Goal: Task Accomplishment & Management: Manage account settings

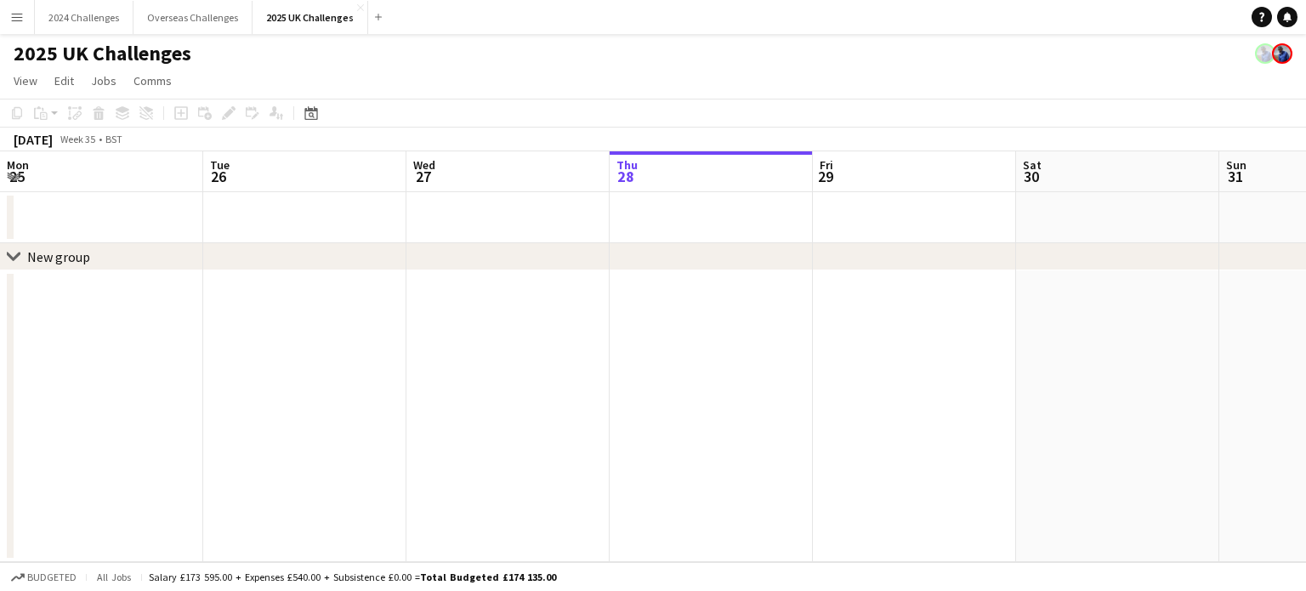
scroll to position [0, 407]
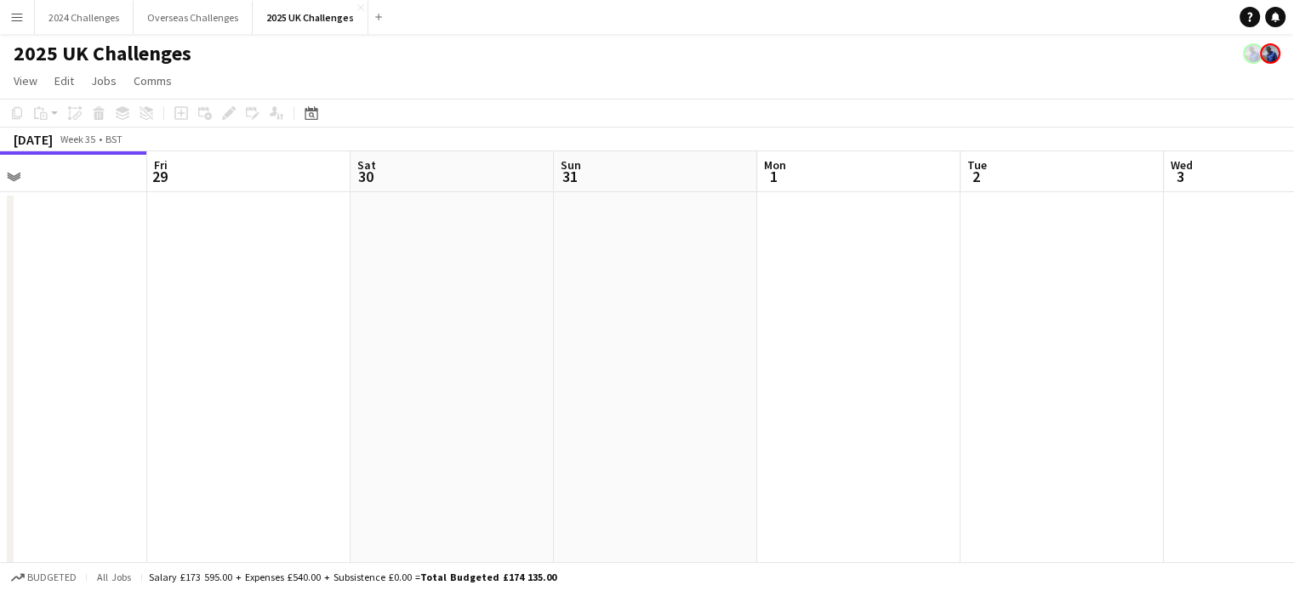
drag, startPoint x: 1089, startPoint y: 297, endPoint x: 431, endPoint y: 317, distance: 657.8
click at [431, 317] on app-calendar-viewport "Tue 26 Wed 27 Thu 28 Fri 29 Sat 30 Sun 31 Mon 1 Tue 2 Wed 3 Thu 4 Fri 5 Sat 6 3…" at bounding box center [647, 486] width 1294 height 670
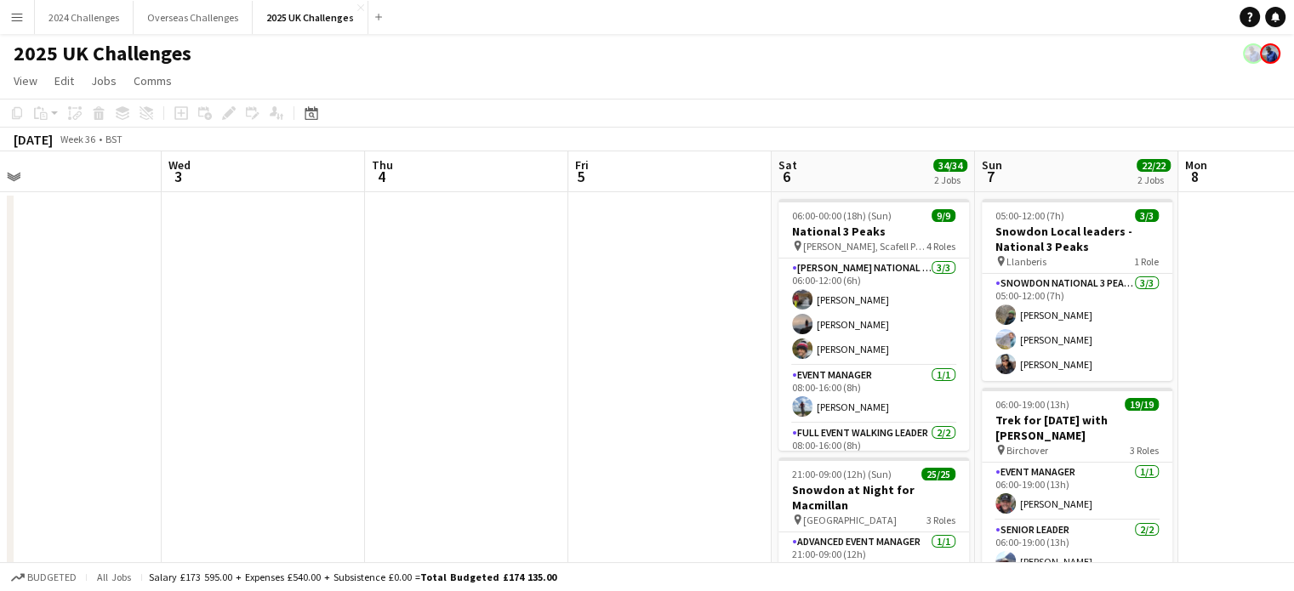
scroll to position [0, 697]
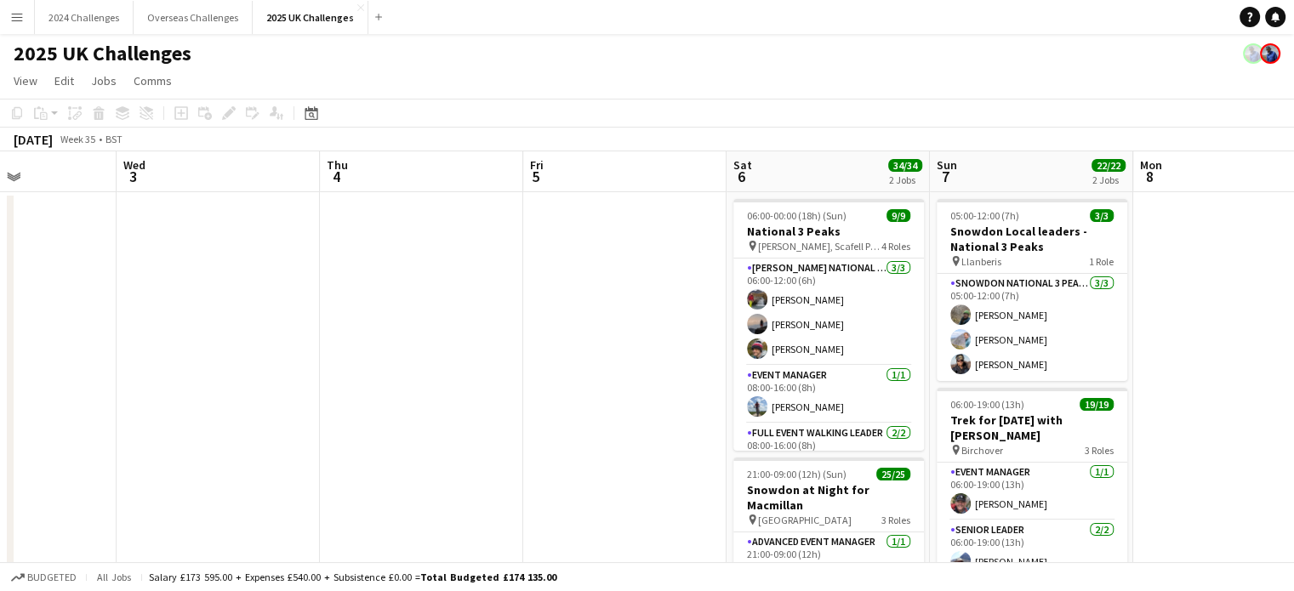
drag, startPoint x: 958, startPoint y: 314, endPoint x: 348, endPoint y: 338, distance: 610.3
click at [348, 338] on app-calendar-viewport "Sat 30 Sun 31 Mon 1 Tue 2 Wed 3 Thu 4 Fri 5 Sat 6 34/34 2 Jobs Sun 7 22/22 2 Jo…" at bounding box center [647, 486] width 1294 height 670
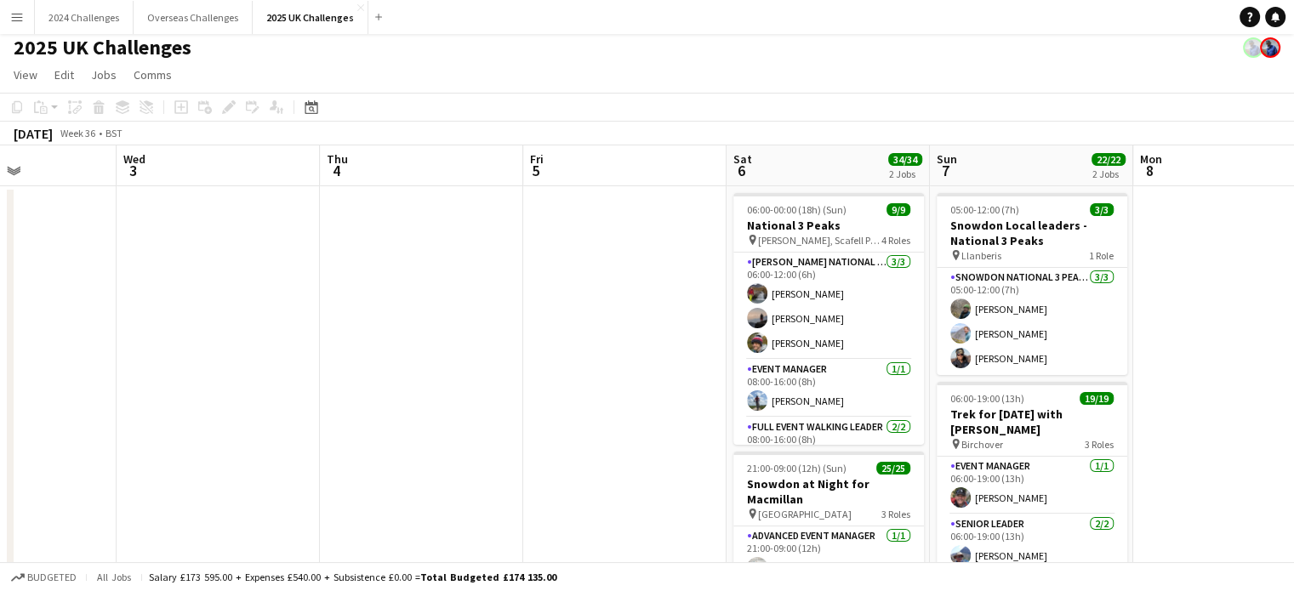
scroll to position [0, 0]
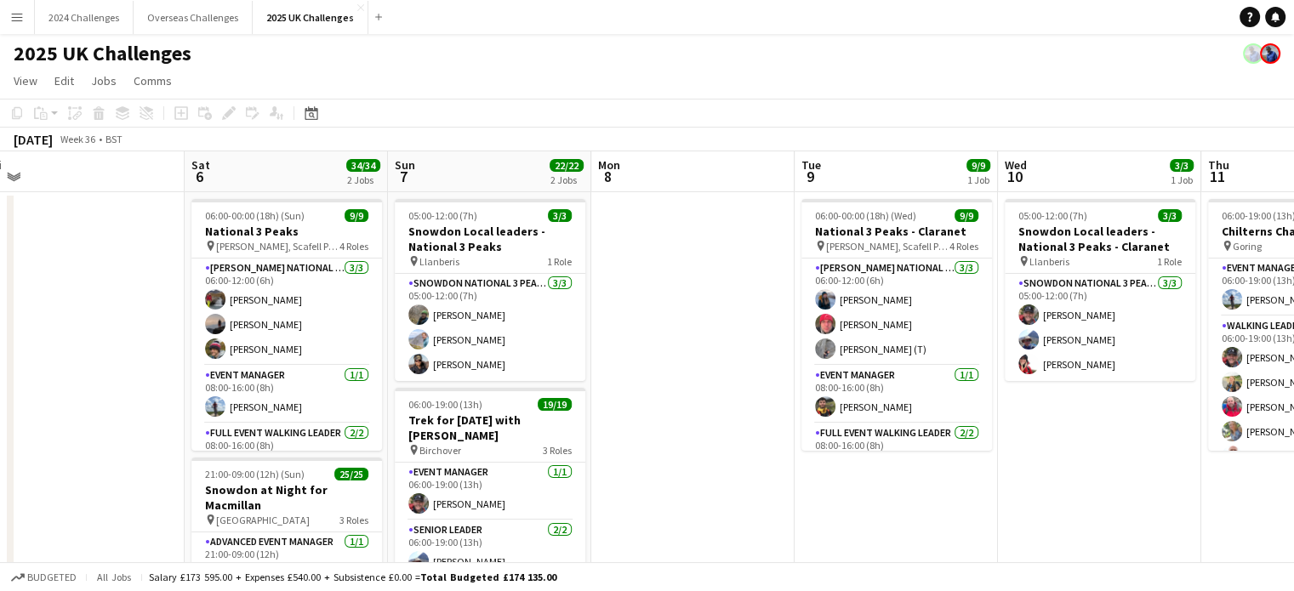
drag, startPoint x: 1189, startPoint y: 281, endPoint x: 646, endPoint y: 303, distance: 543.1
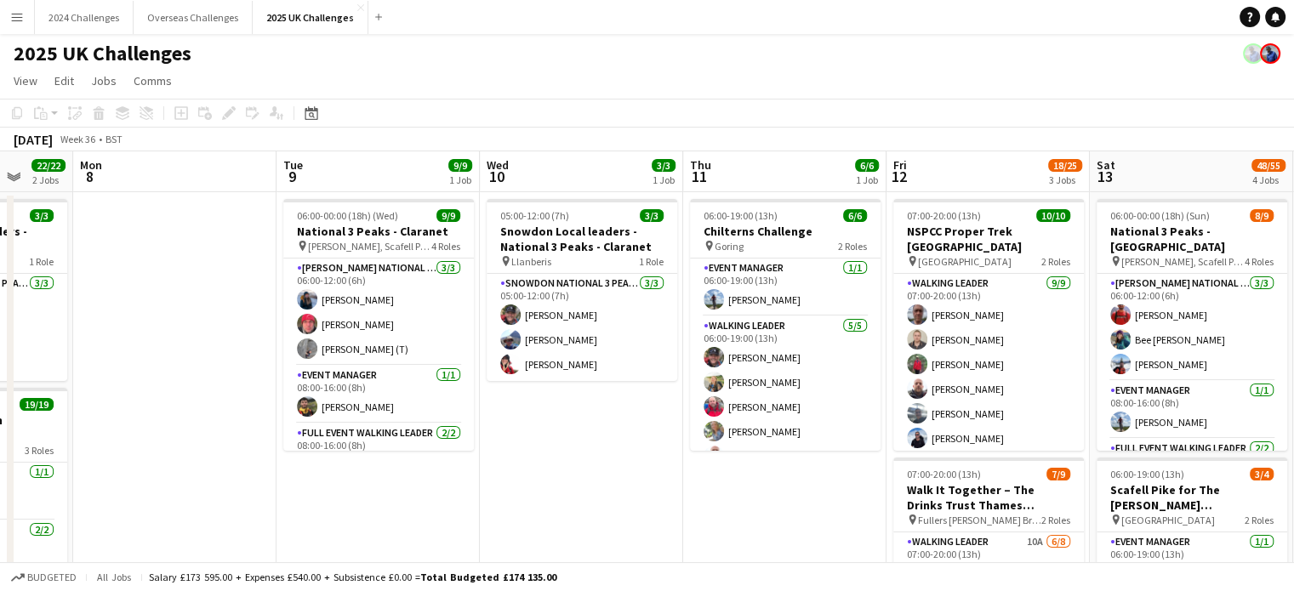
scroll to position [0, 789]
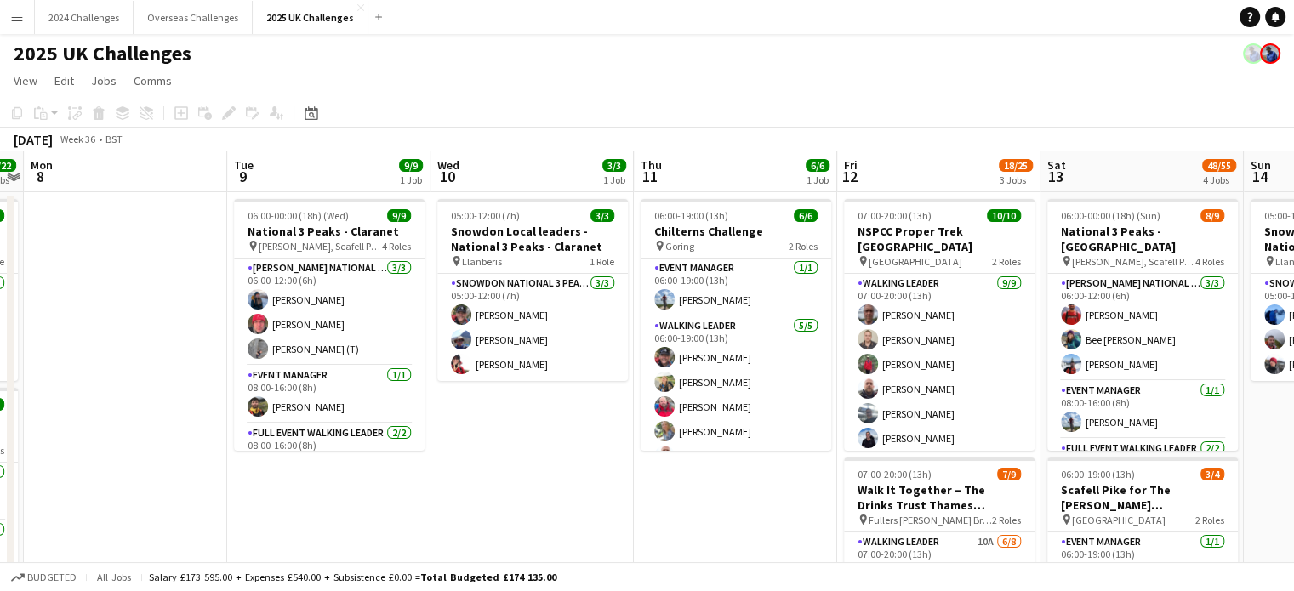
drag, startPoint x: 1005, startPoint y: 469, endPoint x: 529, endPoint y: 476, distance: 476.3
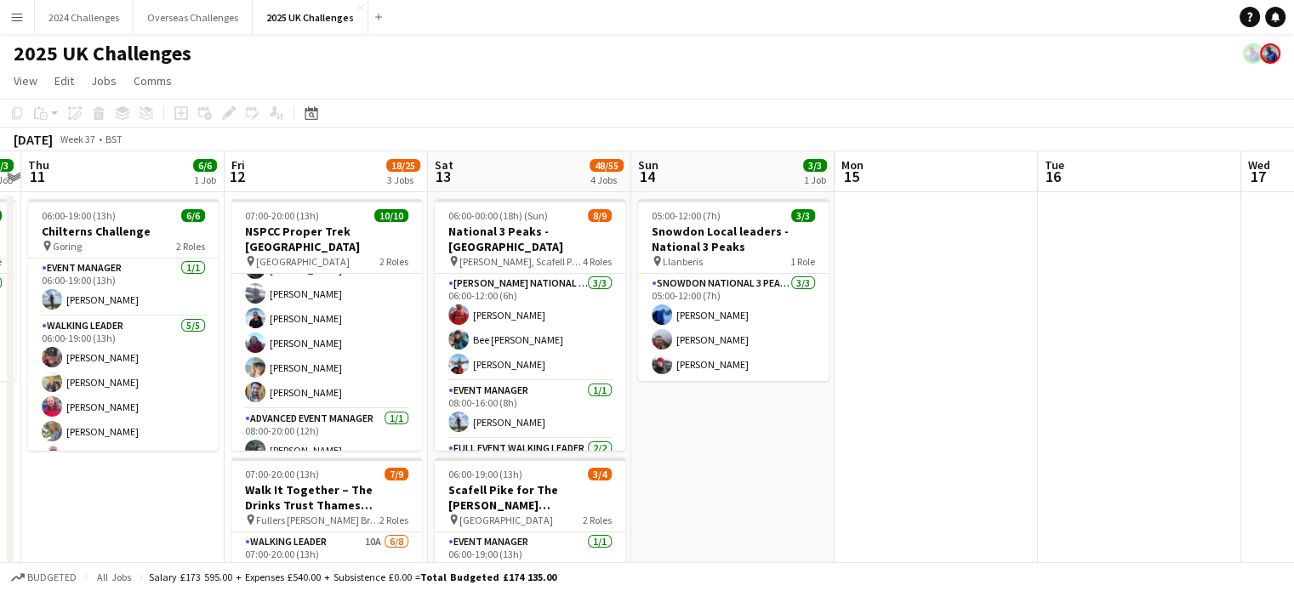
scroll to position [0, 559]
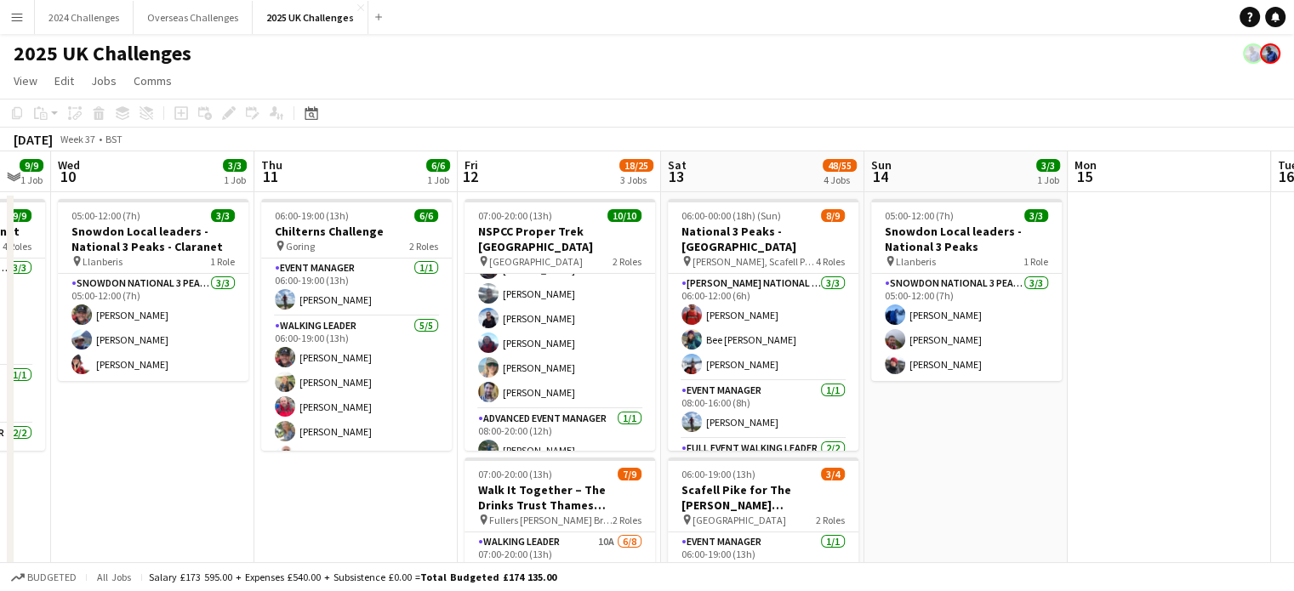
drag, startPoint x: 805, startPoint y: 492, endPoint x: 426, endPoint y: 472, distance: 379.9
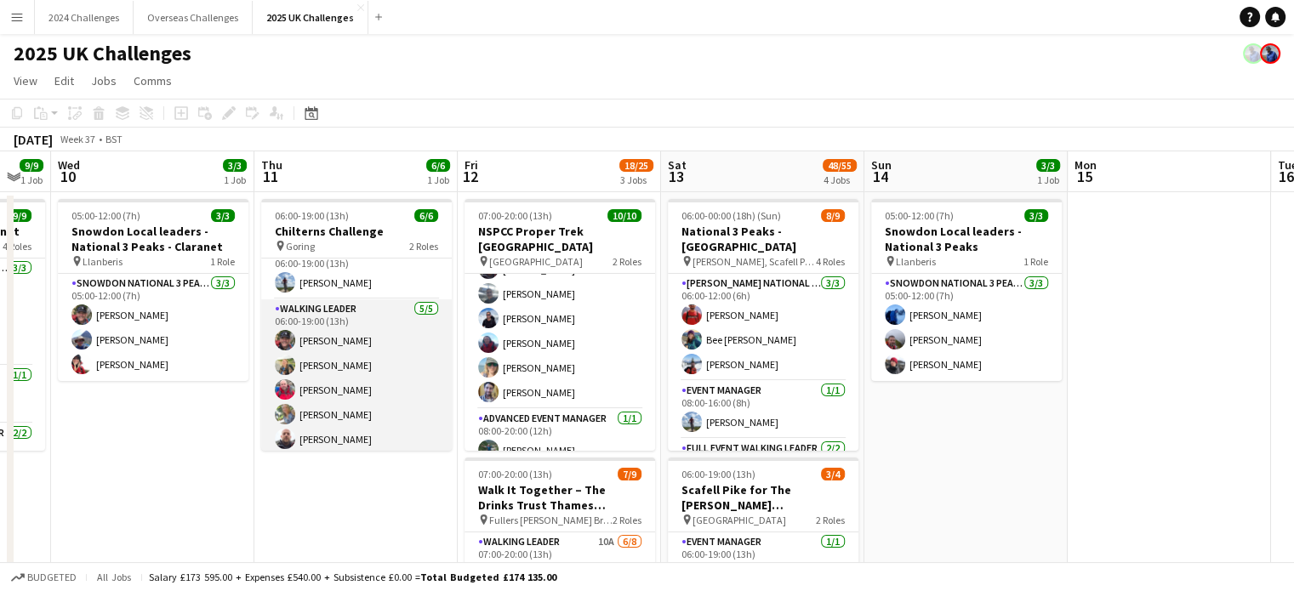
scroll to position [21, 0]
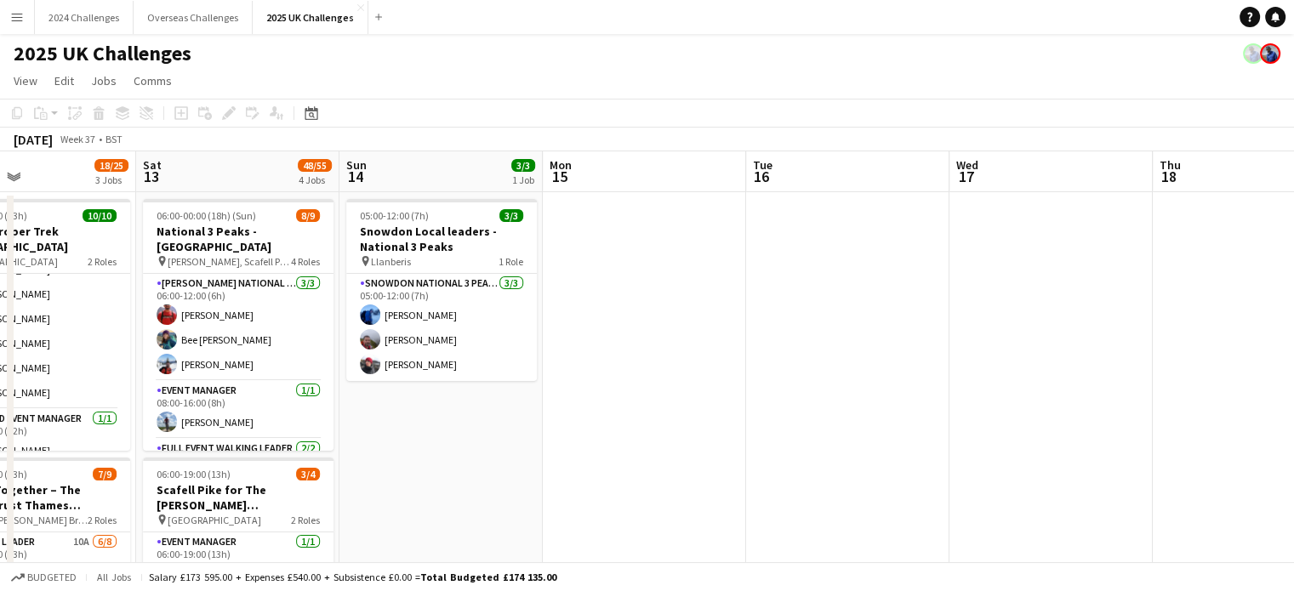
drag, startPoint x: 1111, startPoint y: 448, endPoint x: 517, endPoint y: 464, distance: 593.8
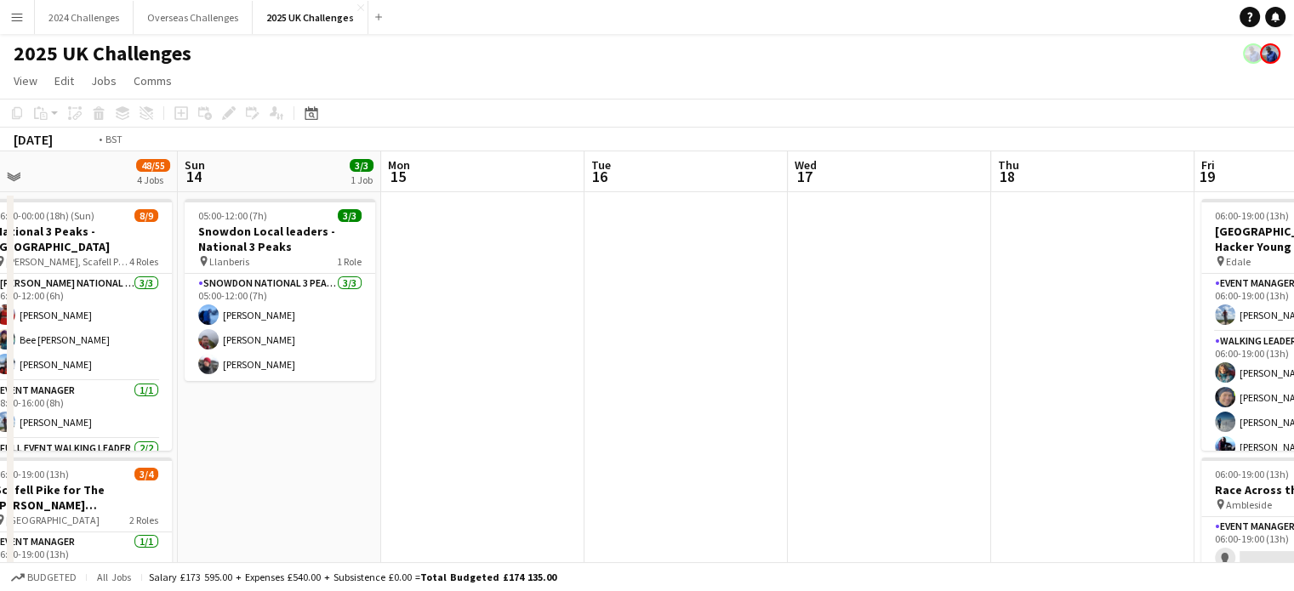
drag, startPoint x: 794, startPoint y: 437, endPoint x: 445, endPoint y: 430, distance: 348.8
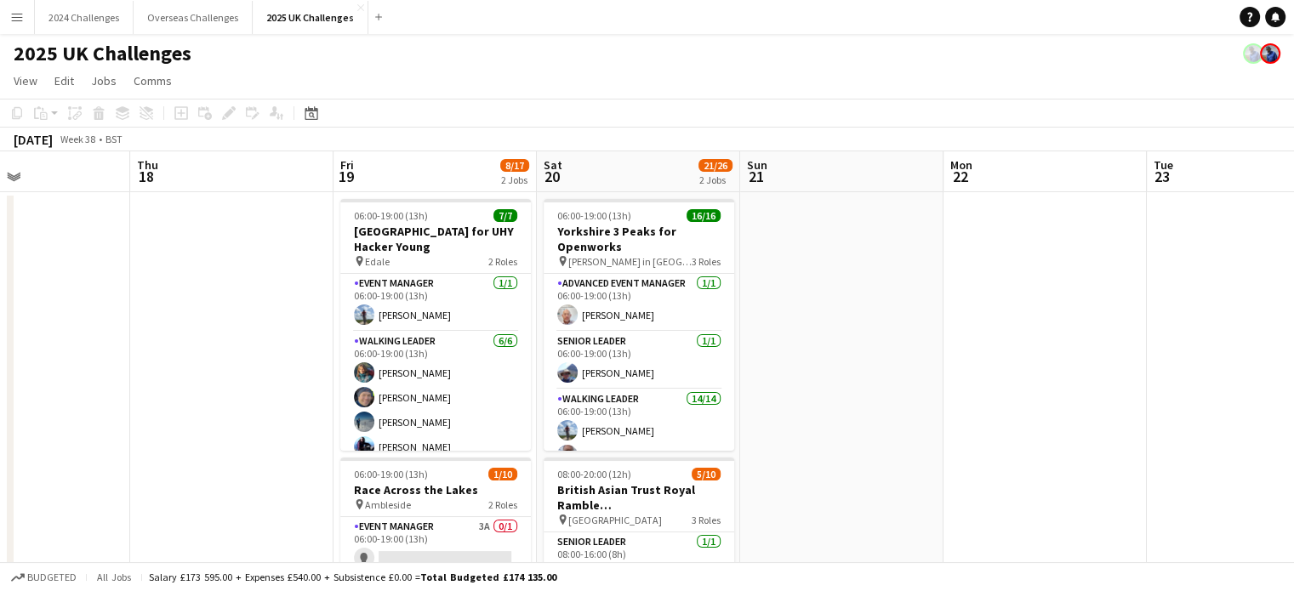
scroll to position [0, 514]
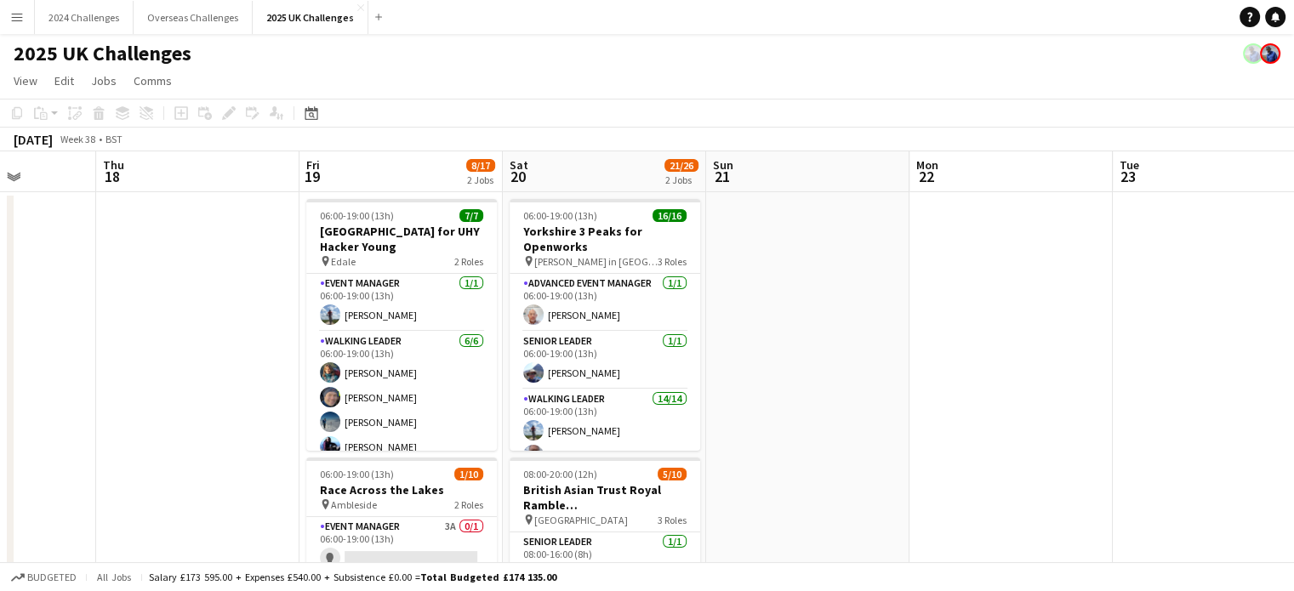
drag, startPoint x: 732, startPoint y: 411, endPoint x: 246, endPoint y: 401, distance: 486.6
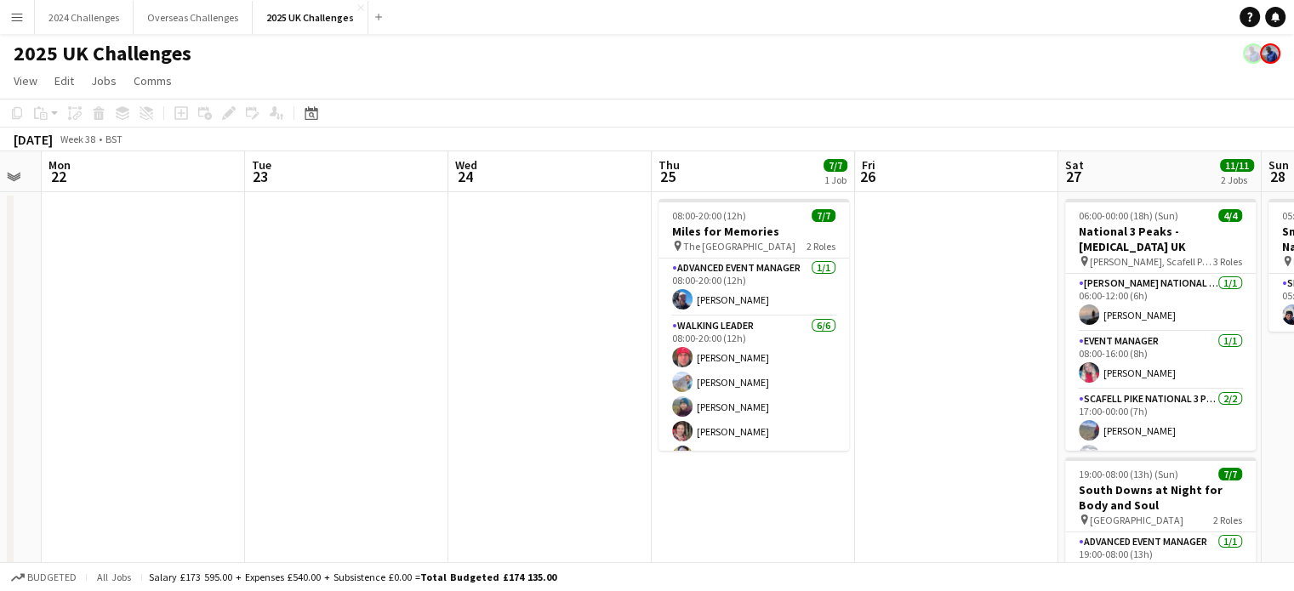
scroll to position [0, 572]
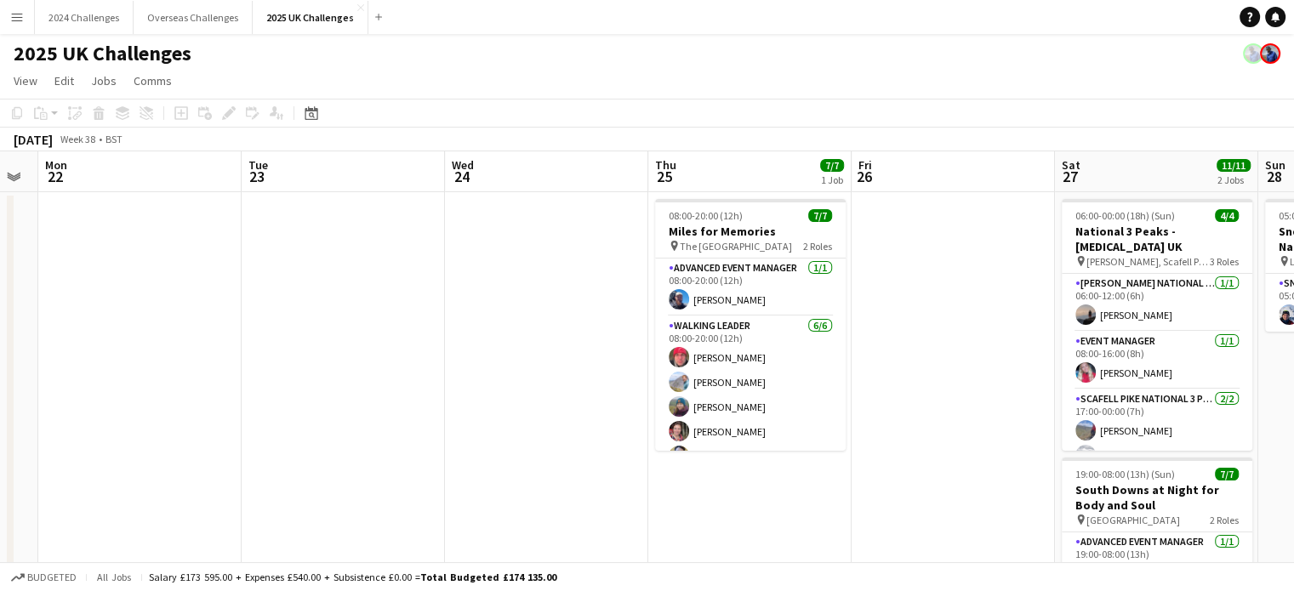
drag, startPoint x: 1201, startPoint y: 394, endPoint x: 329, endPoint y: 406, distance: 871.8
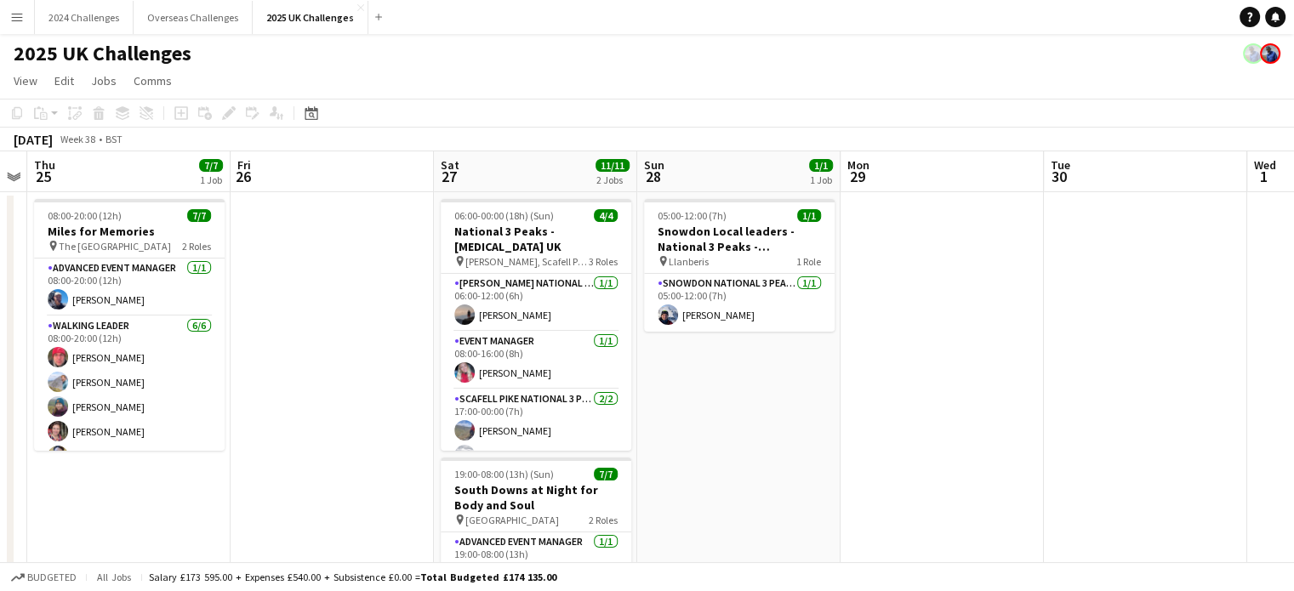
scroll to position [0, 605]
drag, startPoint x: 895, startPoint y: 438, endPoint x: 252, endPoint y: 413, distance: 643.4
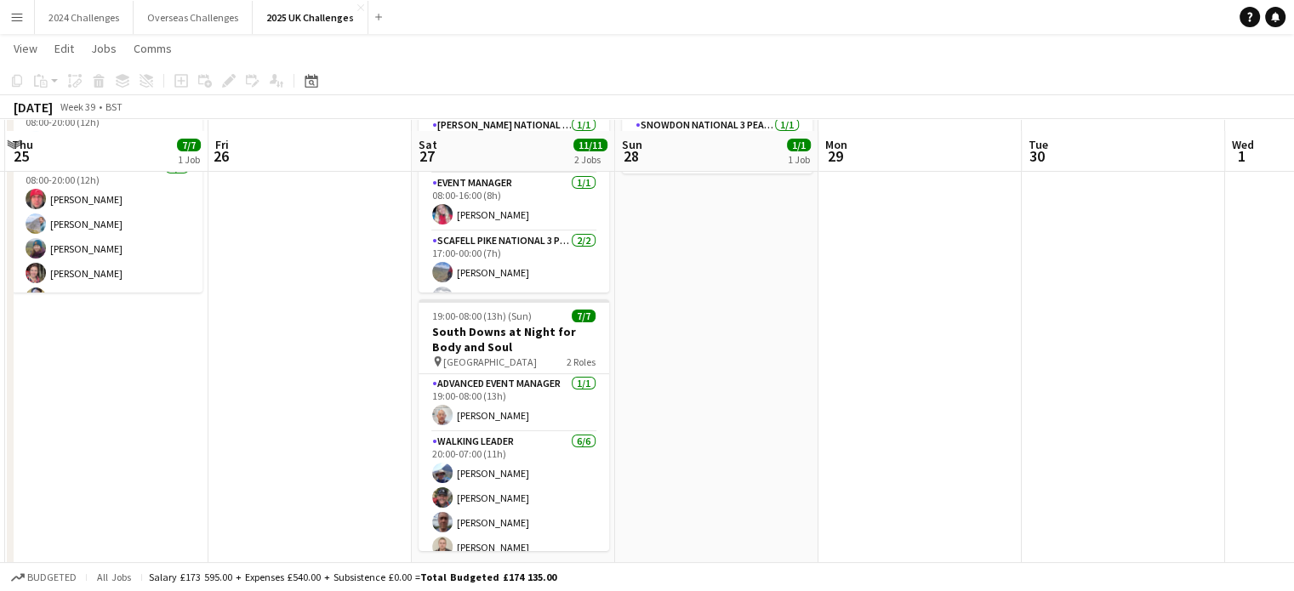
scroll to position [0, 0]
